Goal: Task Accomplishment & Management: Manage account settings

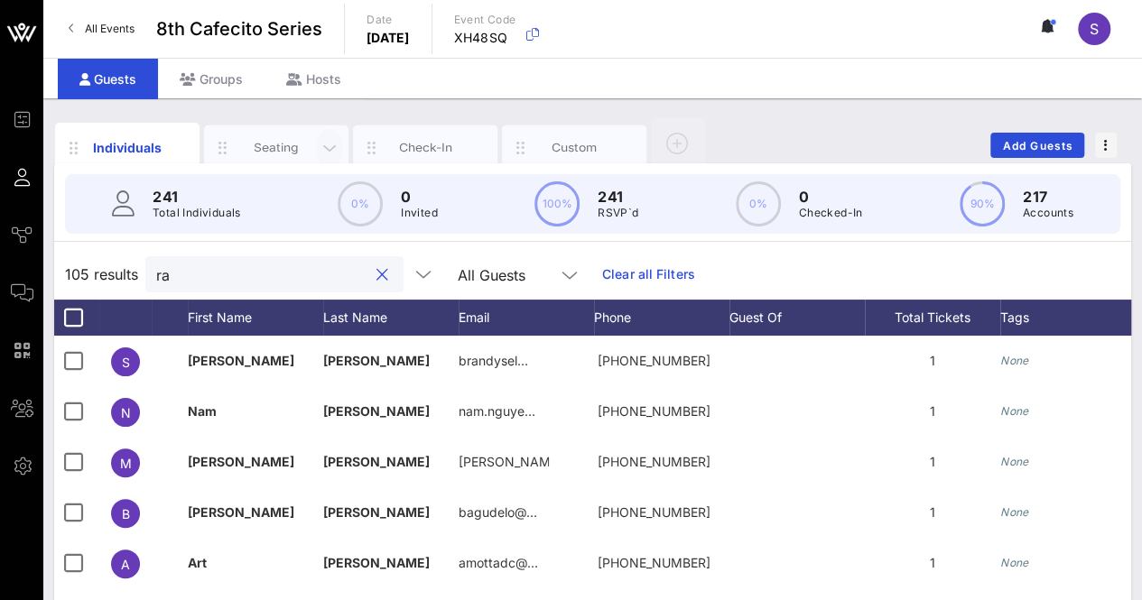
type input "r"
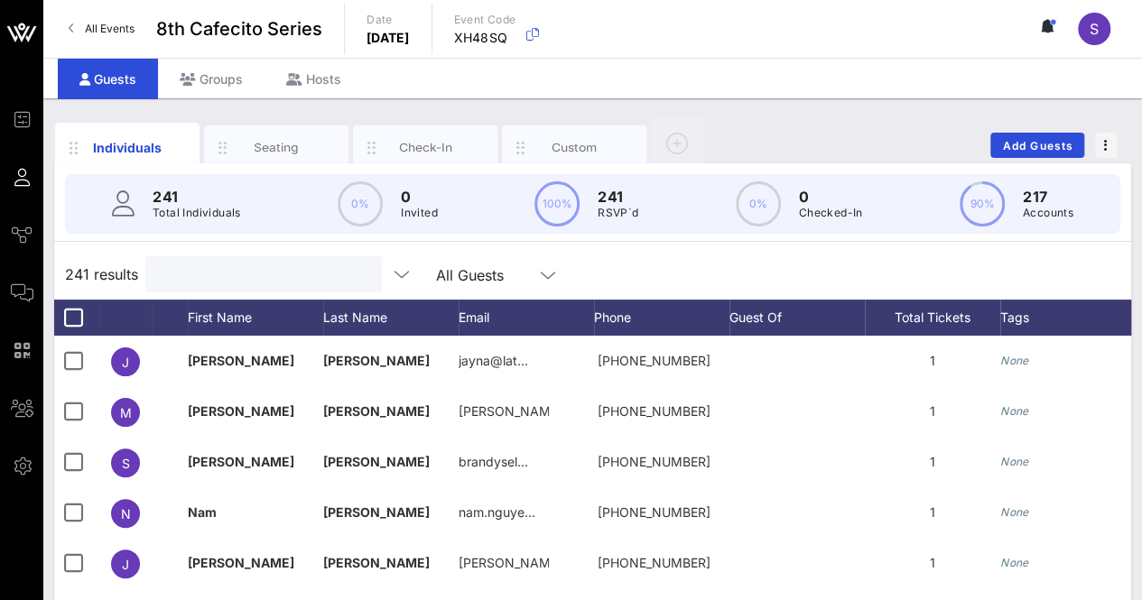
click at [998, 129] on div "Individuals Seating Check-In Custom Add Guests" at bounding box center [592, 145] width 1077 height 58
click at [1006, 135] on button "Add Guests" at bounding box center [1037, 145] width 94 height 25
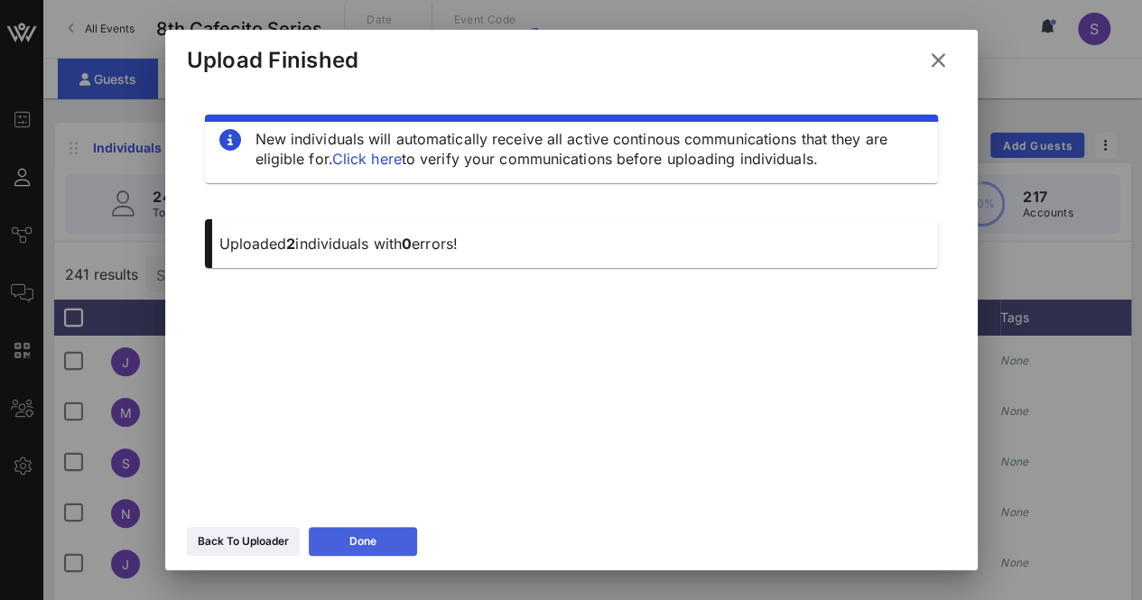
click at [375, 532] on div "Done" at bounding box center [362, 541] width 27 height 18
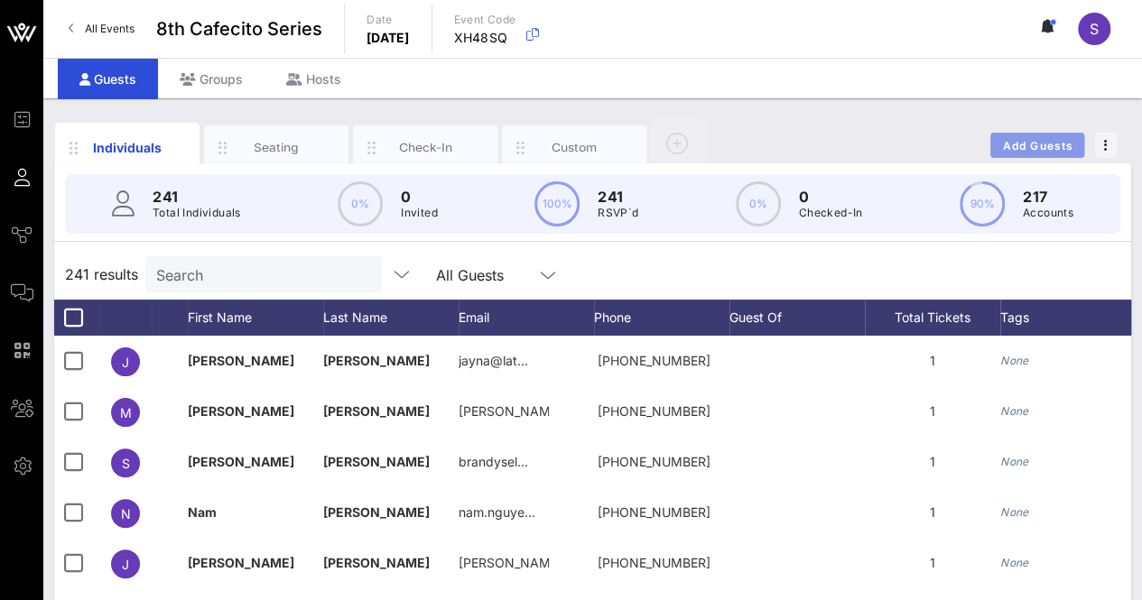
click at [1023, 144] on span "Add Guests" at bounding box center [1037, 146] width 71 height 14
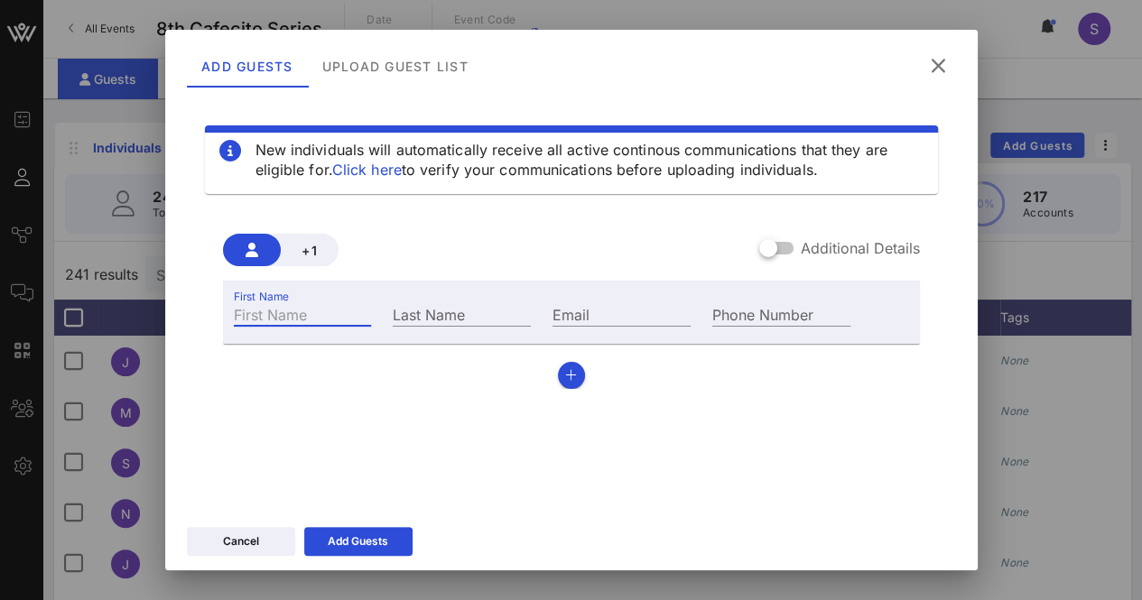
click at [366, 319] on input "First Name" at bounding box center [303, 313] width 138 height 23
type input "[PERSON_NAME]"
click at [458, 315] on input "Last Name" at bounding box center [462, 313] width 138 height 23
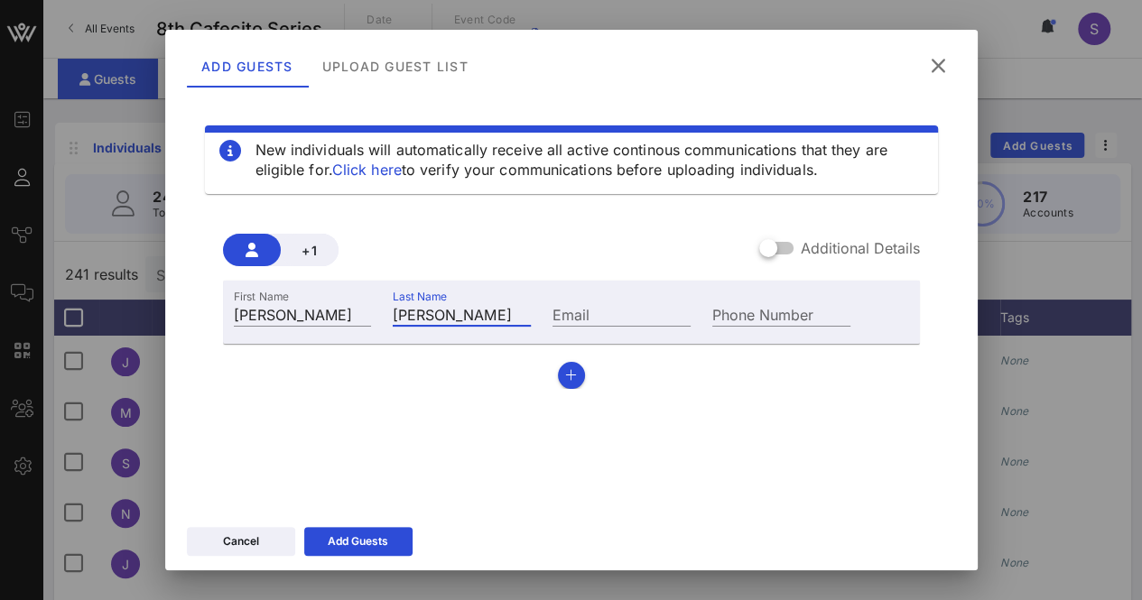
type input "[PERSON_NAME]"
click at [655, 324] on input "Email" at bounding box center [621, 313] width 138 height 23
paste input "[EMAIL_ADDRESS][DOMAIN_NAME]"
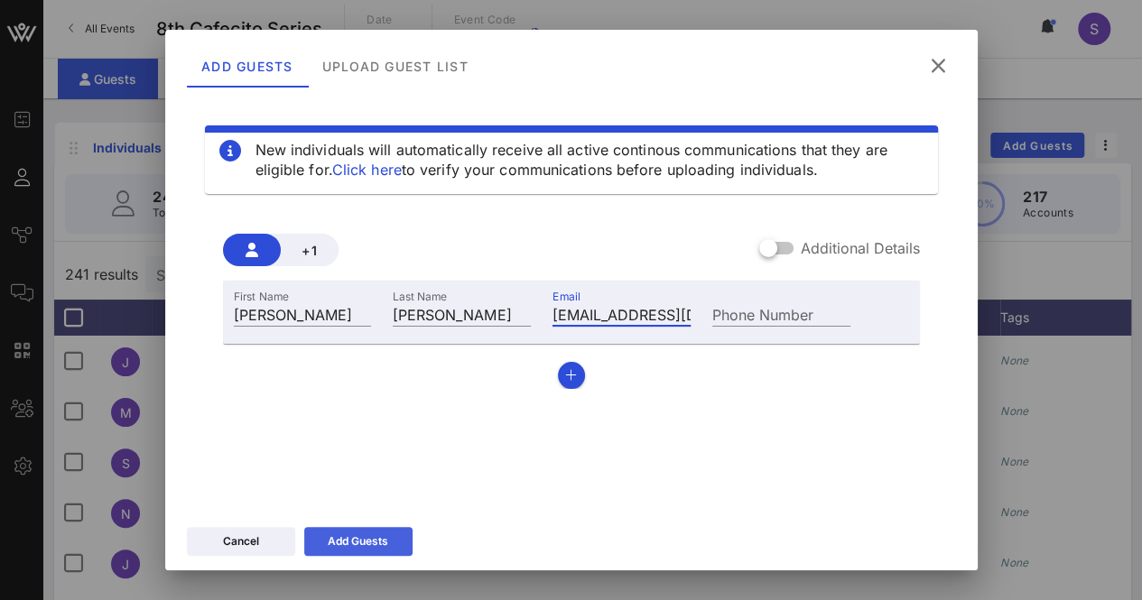
type input "[EMAIL_ADDRESS][DOMAIN_NAME]"
click at [364, 544] on div "Add Guests" at bounding box center [358, 541] width 60 height 18
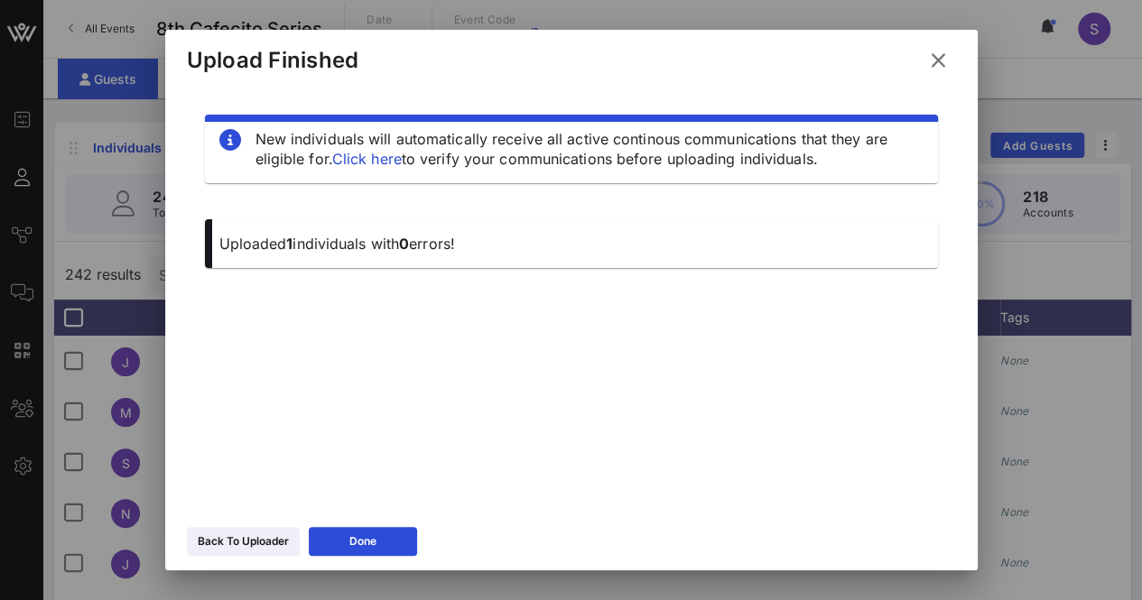
click at [950, 62] on button at bounding box center [938, 60] width 35 height 32
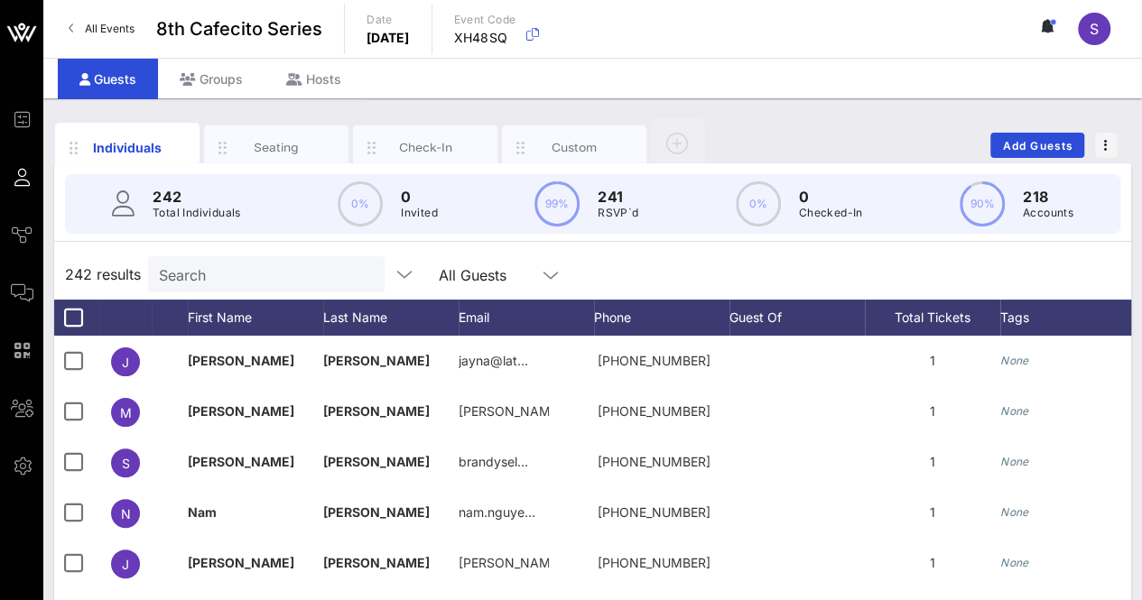
click at [271, 284] on input "Search" at bounding box center [264, 274] width 211 height 23
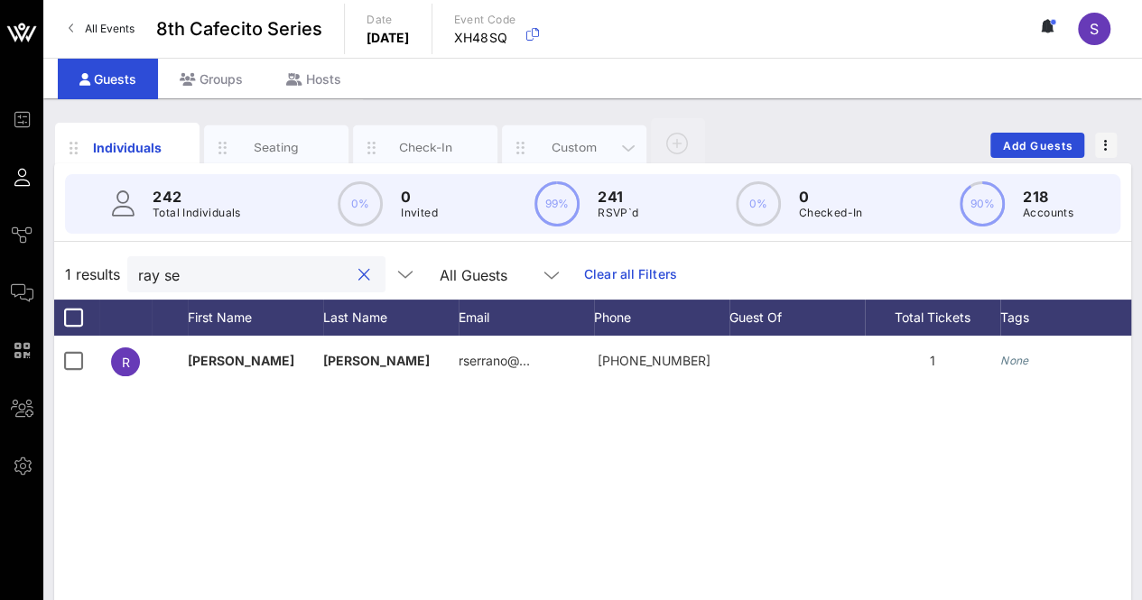
type input "ray se"
click at [569, 145] on div "Custom" at bounding box center [574, 147] width 80 height 17
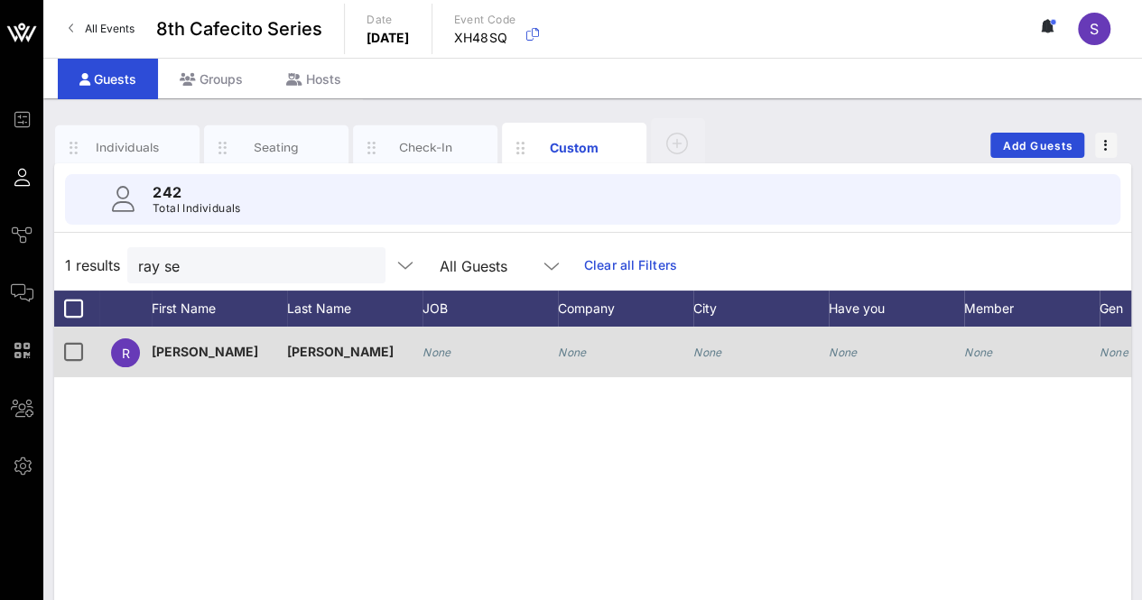
drag, startPoint x: 425, startPoint y: 351, endPoint x: 435, endPoint y: 347, distance: 10.6
click at [430, 349] on icon "None" at bounding box center [436, 353] width 29 height 14
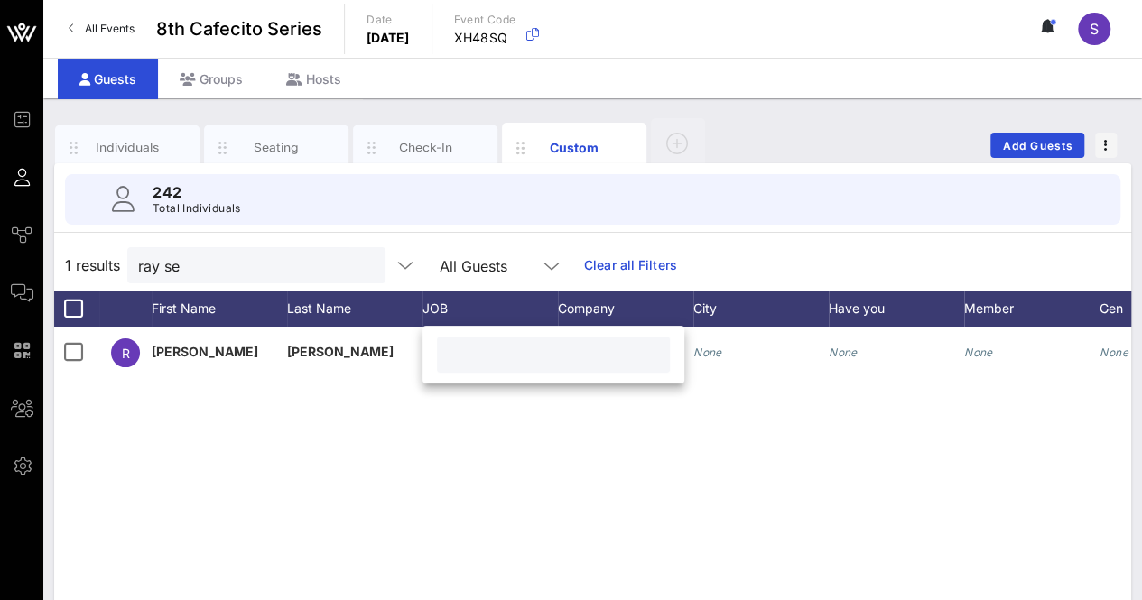
drag, startPoint x: 447, startPoint y: 354, endPoint x: 430, endPoint y: 351, distance: 17.4
click at [428, 351] on div at bounding box center [553, 355] width 262 height 58
click at [467, 353] on input "text" at bounding box center [553, 354] width 211 height 23
paste input "Director of Research and Policy"
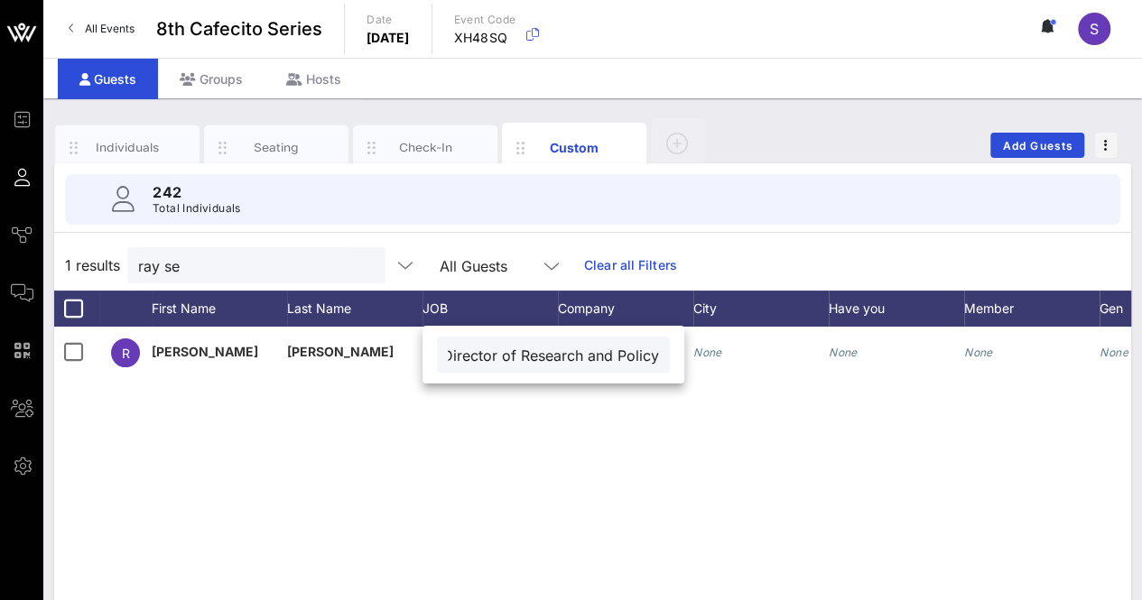
type input "Director of Research and Policy"
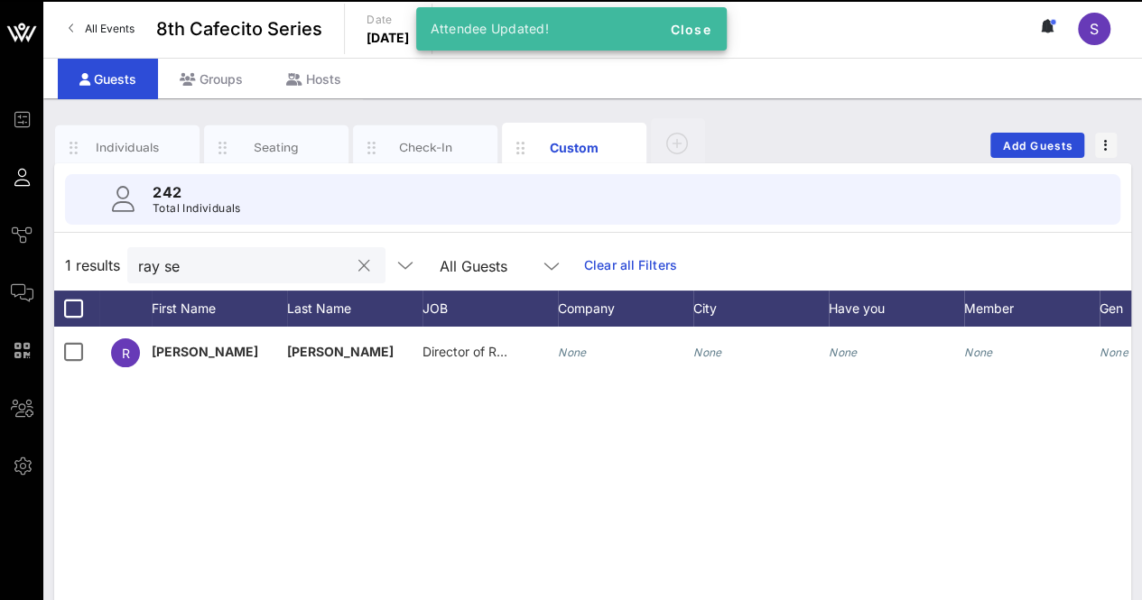
click at [214, 262] on input "ray se" at bounding box center [243, 265] width 211 height 23
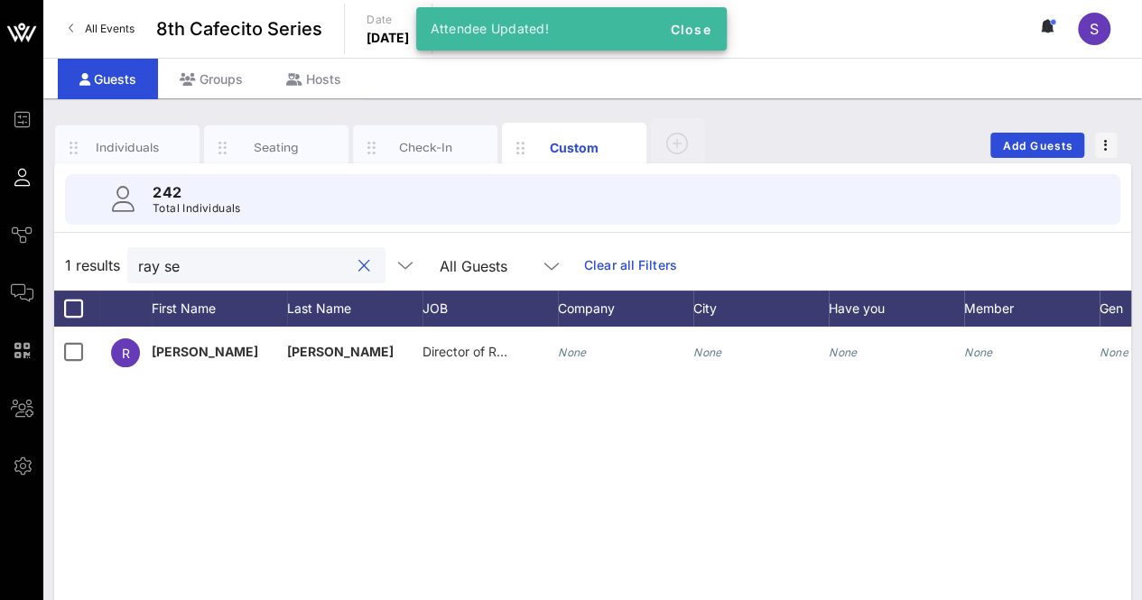
click at [214, 262] on input "ray se" at bounding box center [243, 265] width 211 height 23
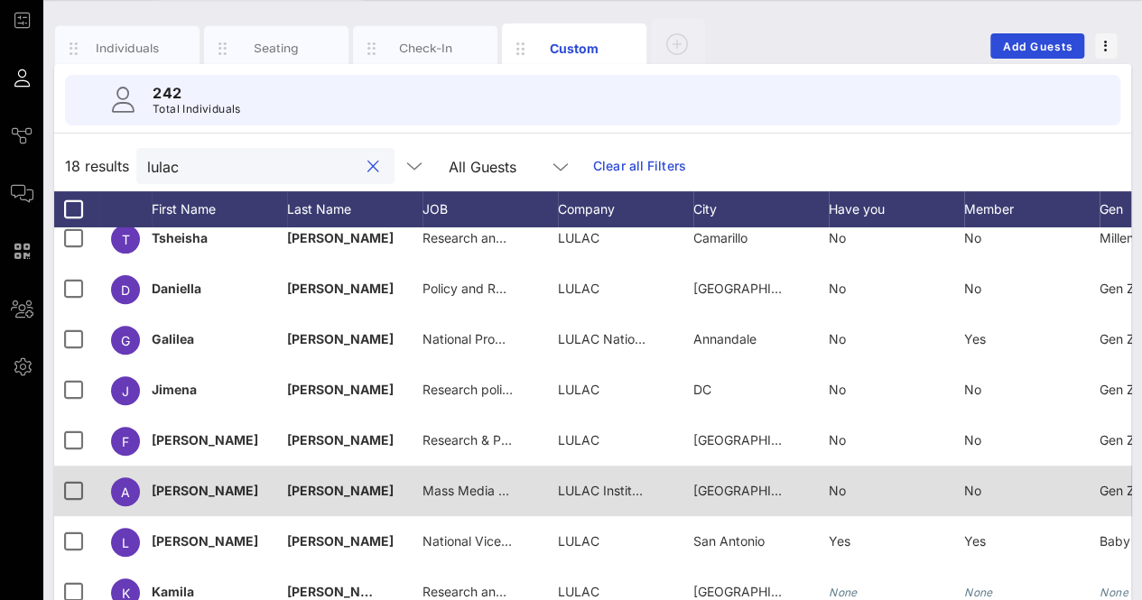
scroll to position [285, 0]
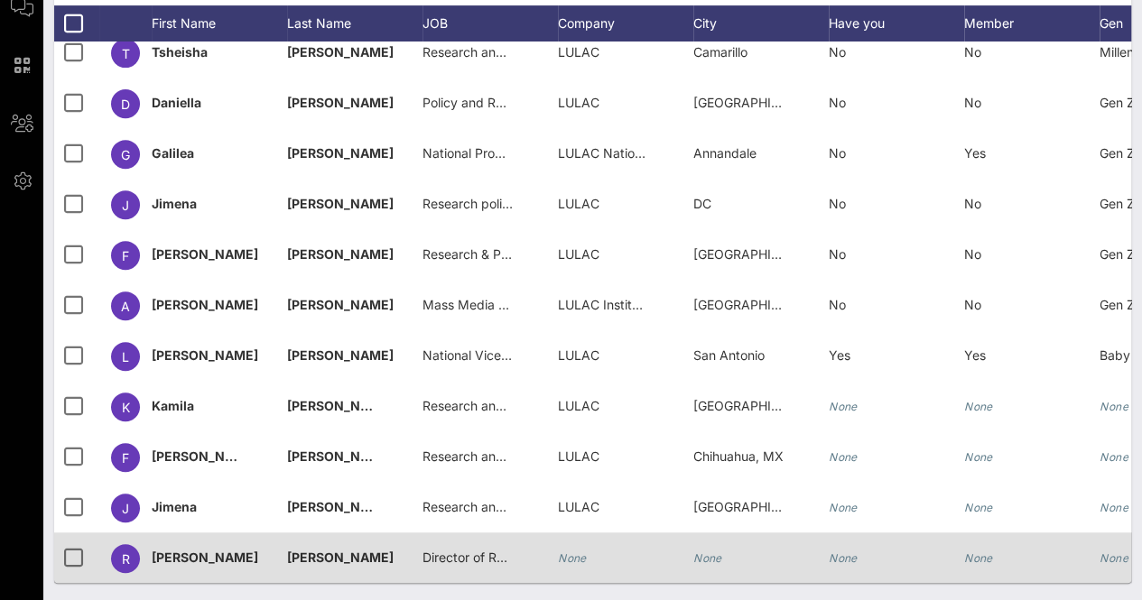
type input "lulac"
click at [565, 551] on icon "None" at bounding box center [572, 558] width 29 height 14
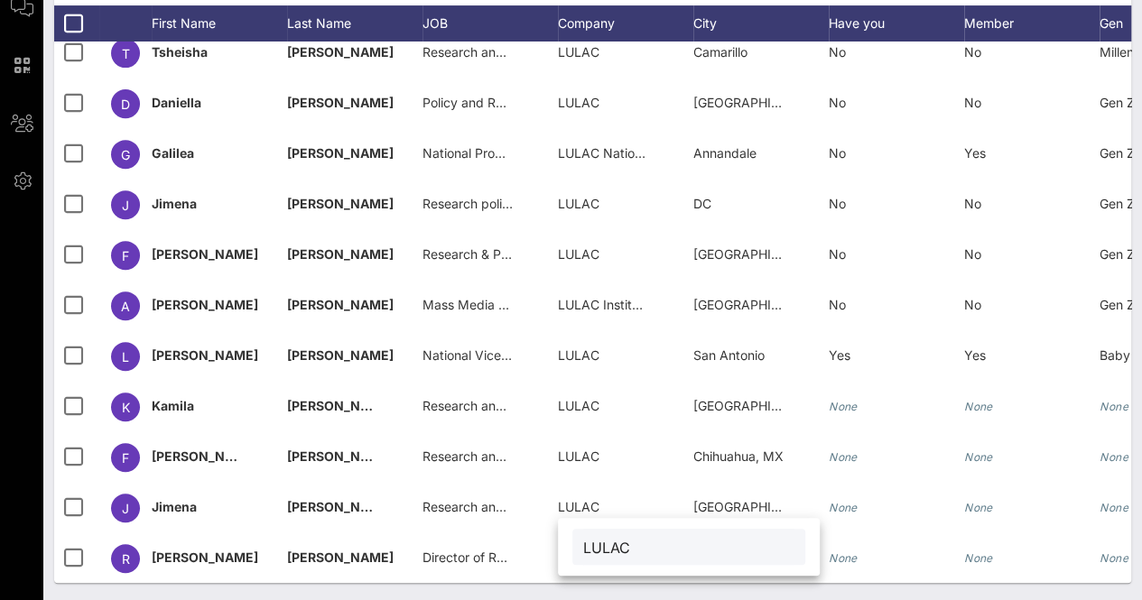
type input "LULAC"
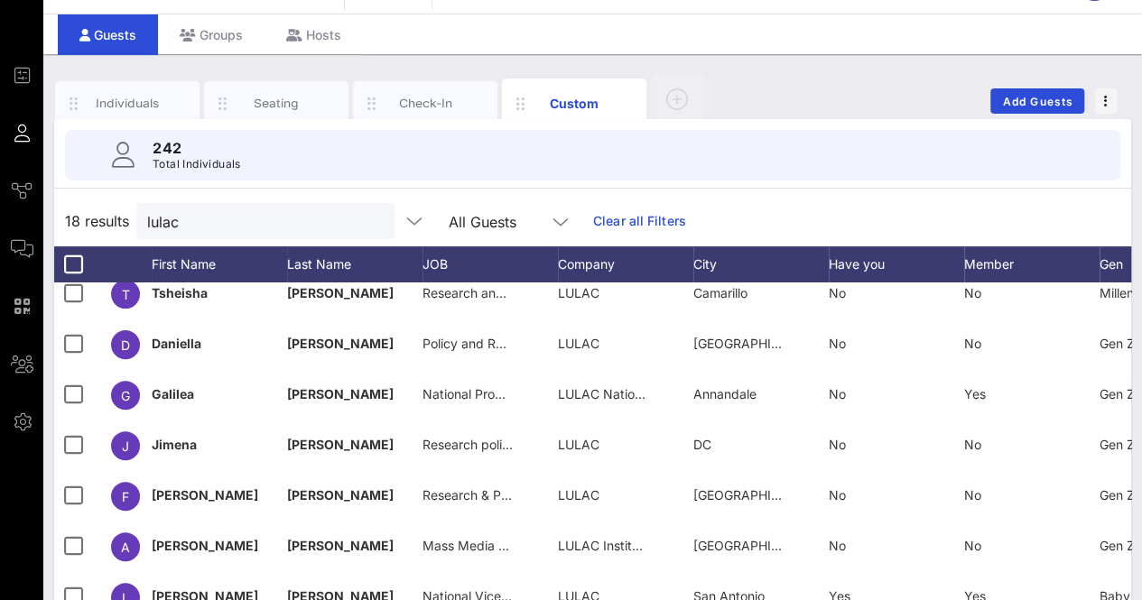
scroll to position [0, 0]
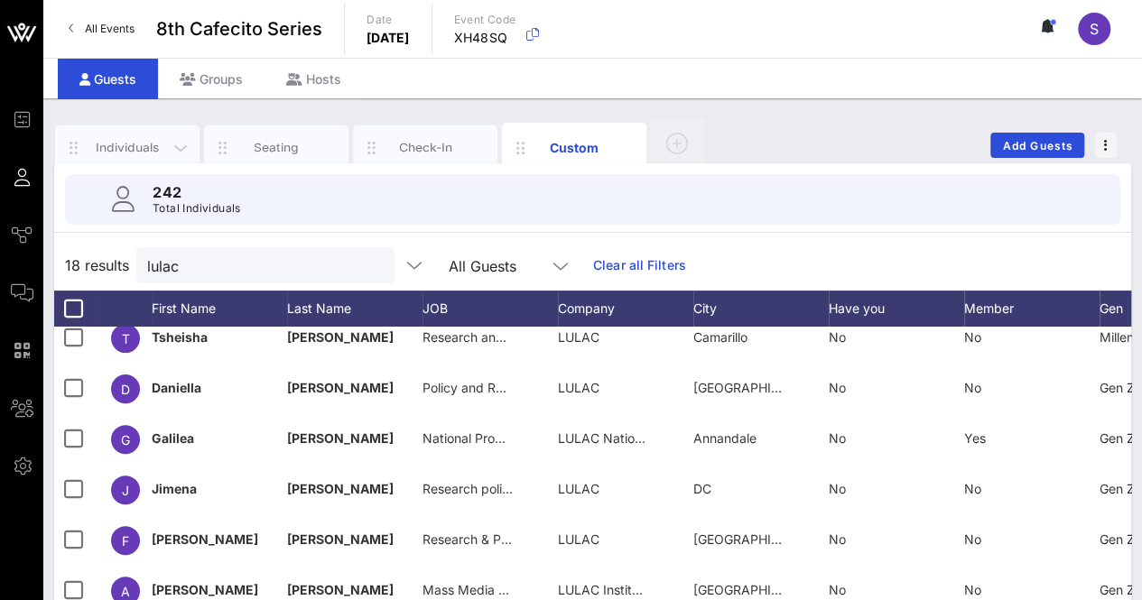
click at [121, 149] on div "Individuals" at bounding box center [128, 147] width 80 height 17
